Goal: Task Accomplishment & Management: Use online tool/utility

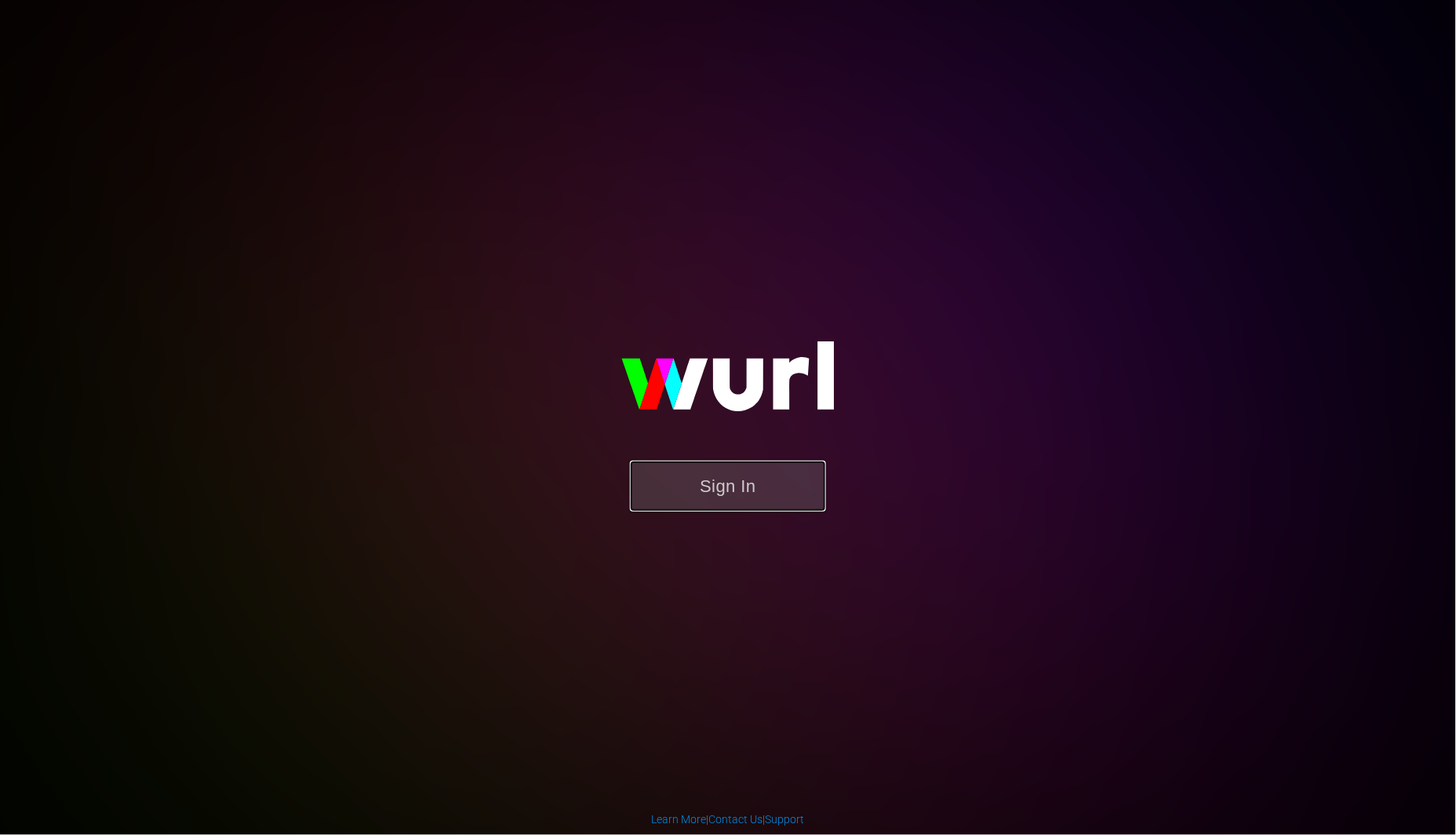
click at [699, 482] on button "Sign In" at bounding box center [727, 486] width 196 height 51
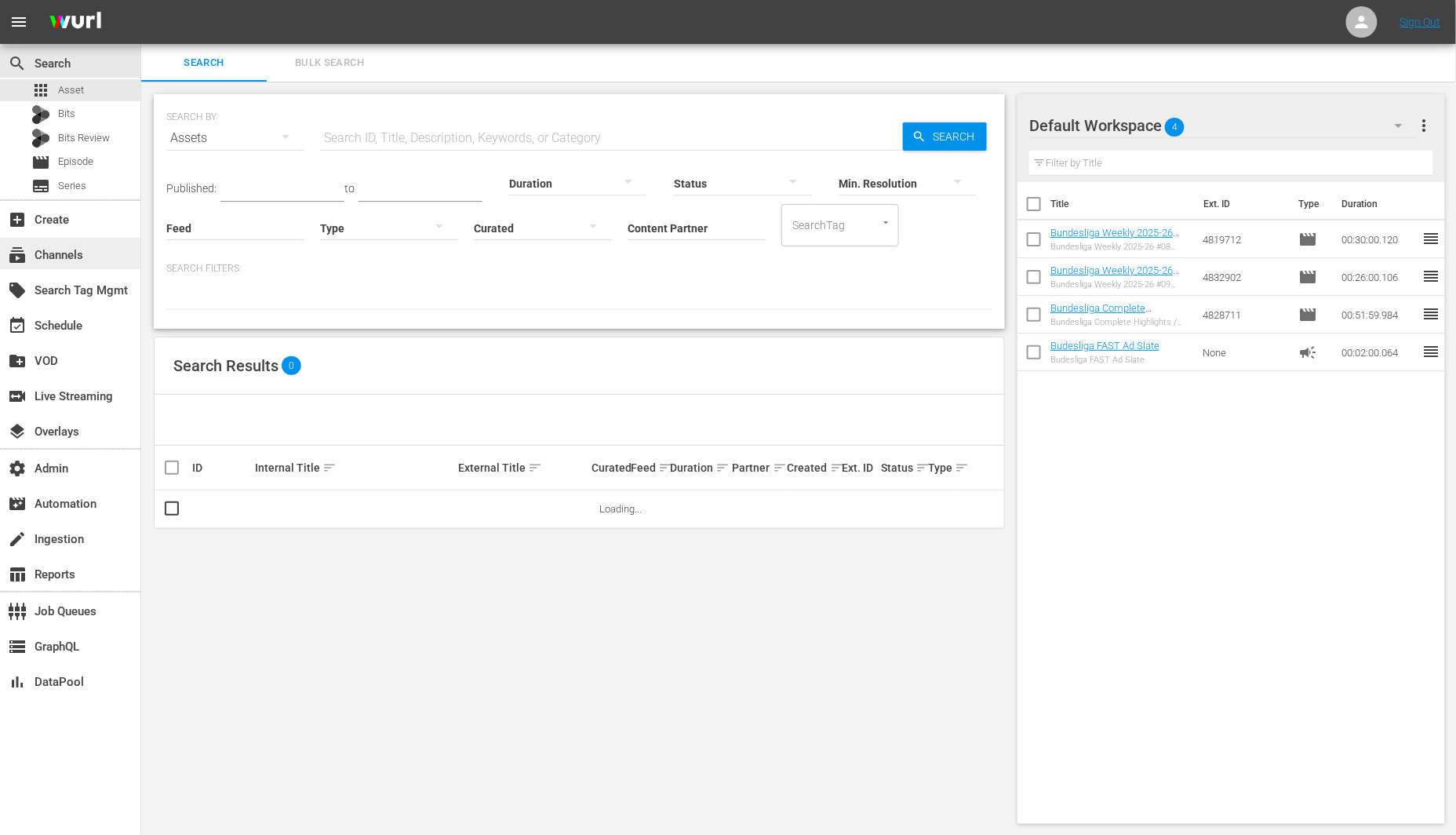
click at [105, 253] on div "subscriptions Channels" at bounding box center [70, 253] width 141 height 31
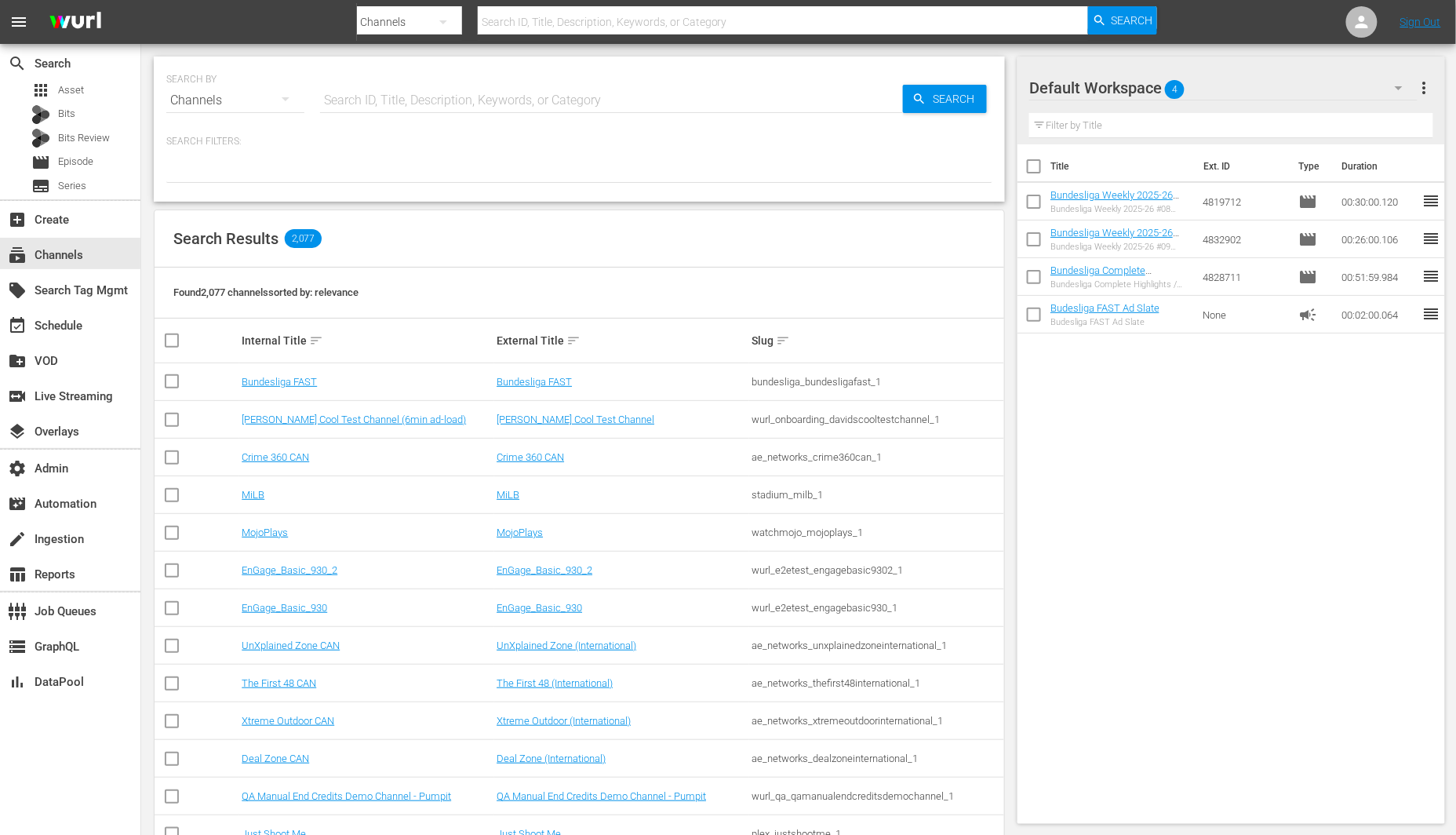
click at [416, 111] on input "text" at bounding box center [611, 100] width 583 height 38
type input "tv one"
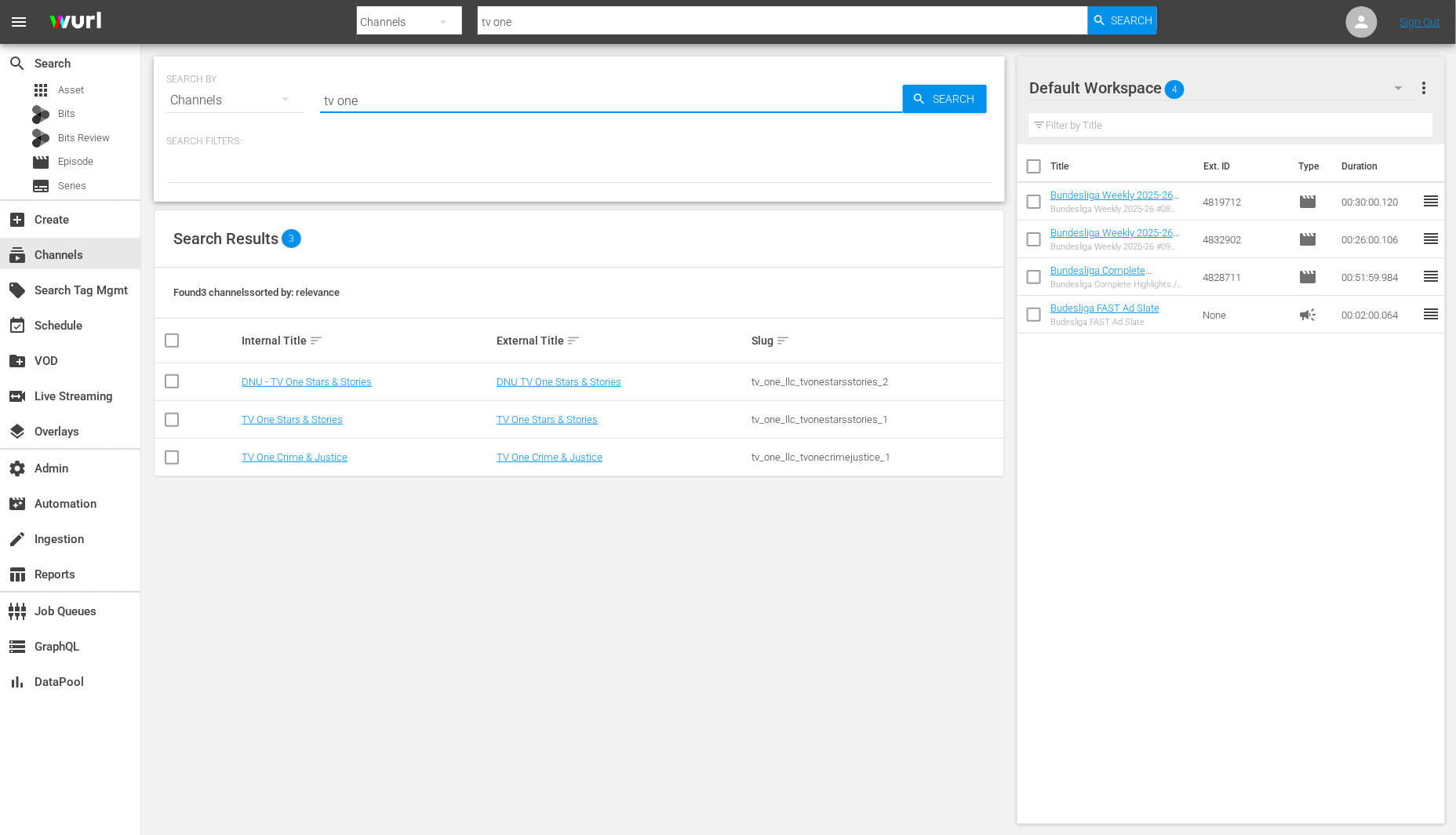
click at [832, 422] on div "tv_one_llc_tvonestarsstories_1" at bounding box center [876, 419] width 250 height 12
copy div "tv_one_llc_tvonestarsstories_1"
click at [858, 452] on div "tv_one_llc_tvonecrimejustice_1" at bounding box center [876, 457] width 250 height 12
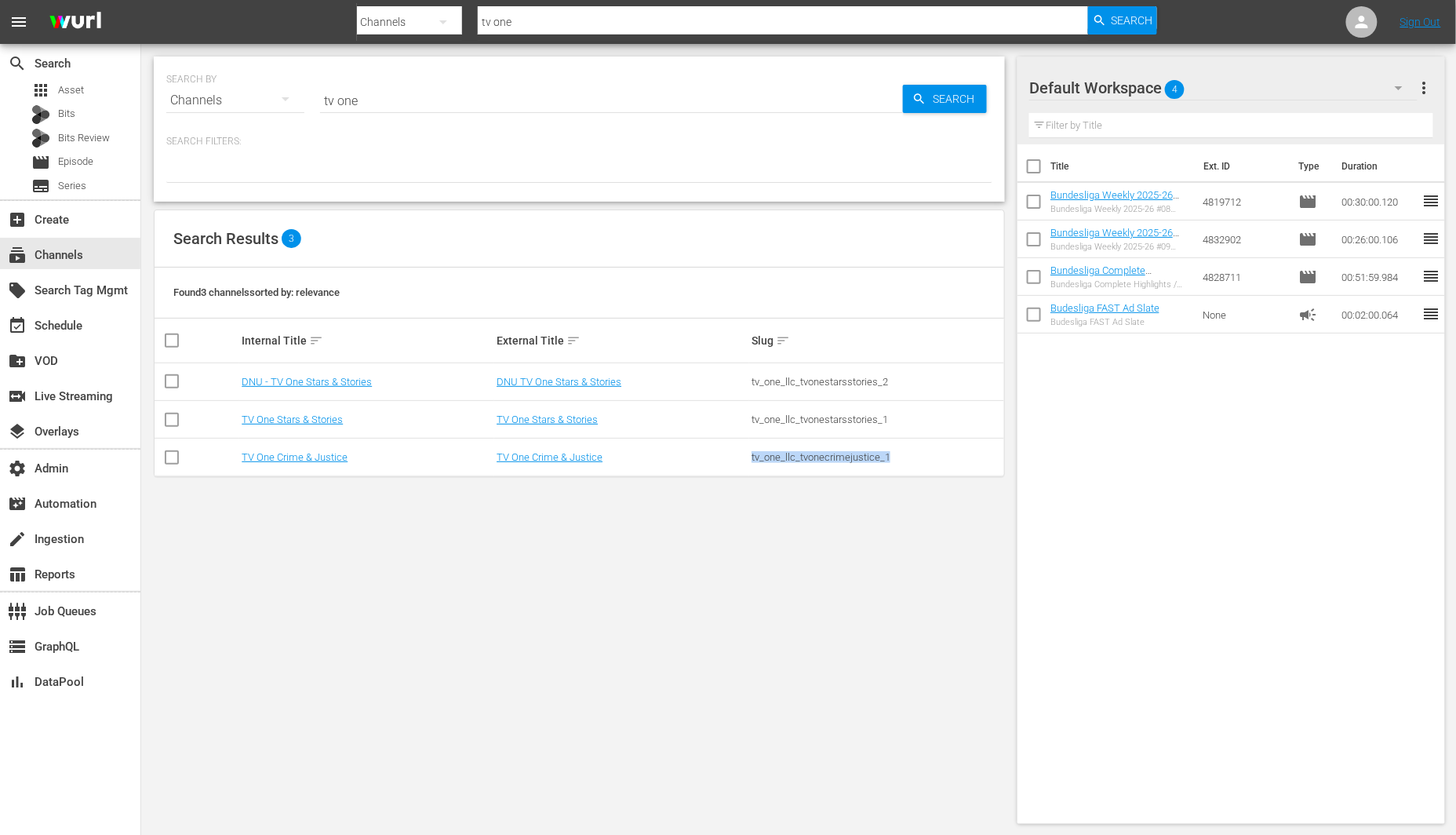
copy div "tv_one_llc_tvonecrimejustice_1"
click at [842, 421] on div "tv_one_llc_tvonestarsstories_1" at bounding box center [876, 419] width 250 height 12
copy tbody "tv_one_llc_tvonestarsstories_1"
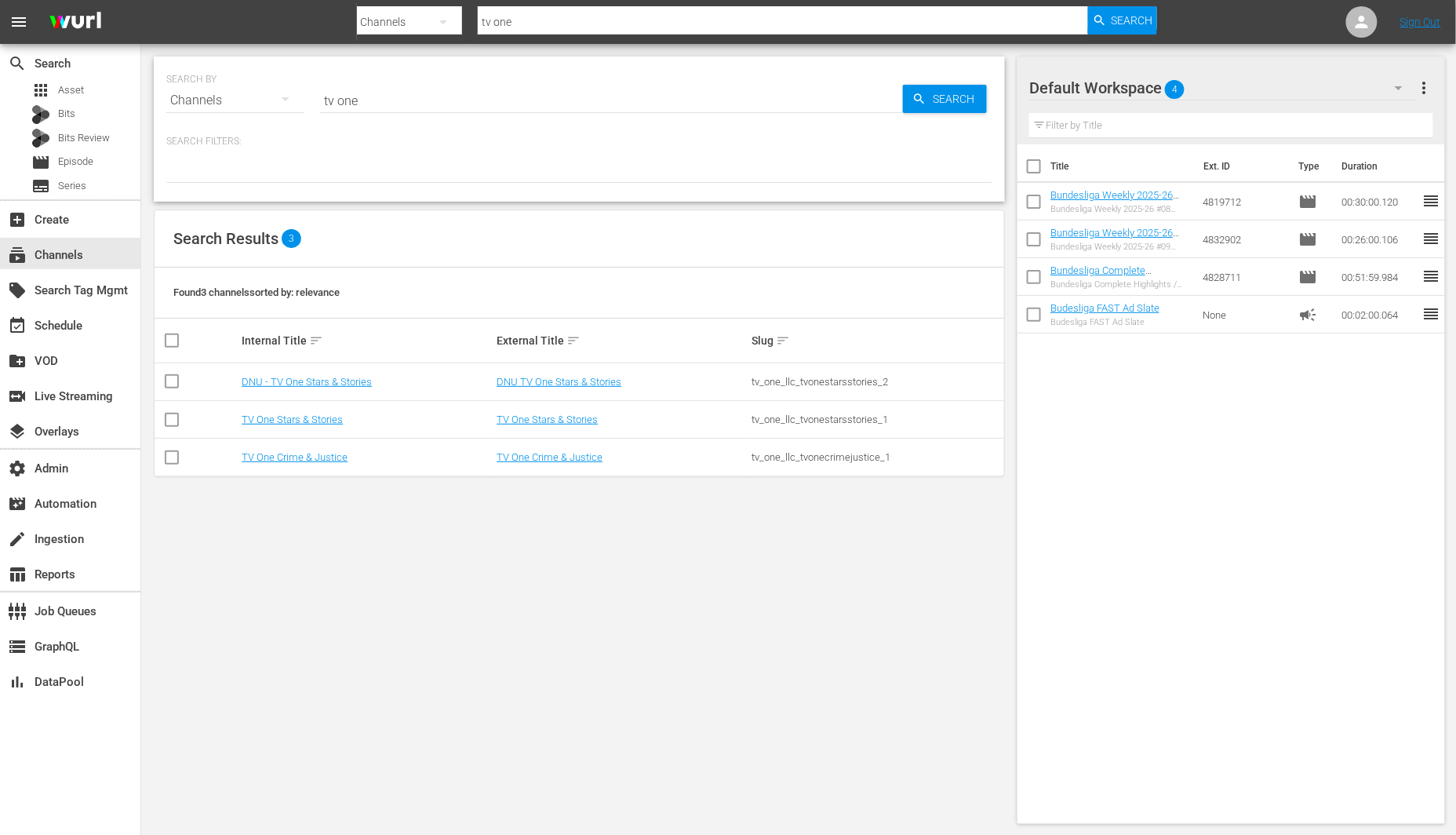
click at [814, 452] on div "tv_one_llc_tvonecrimejustice_1" at bounding box center [876, 457] width 250 height 12
copy div "tv_one_llc_tvonecrimejustice_1"
